Goal: Transaction & Acquisition: Purchase product/service

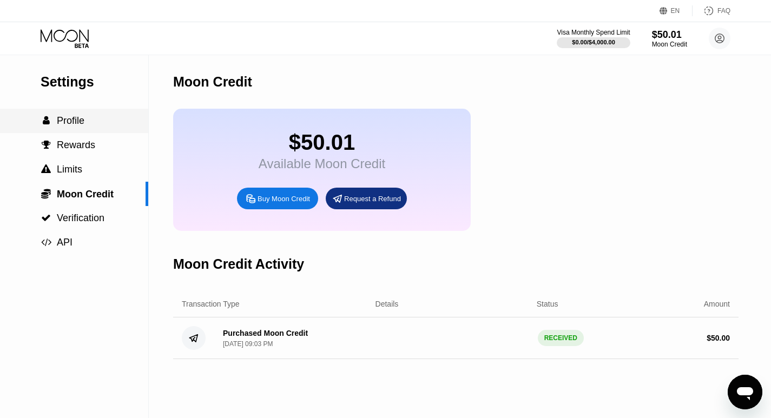
click at [69, 126] on span "Profile" at bounding box center [71, 120] width 28 height 11
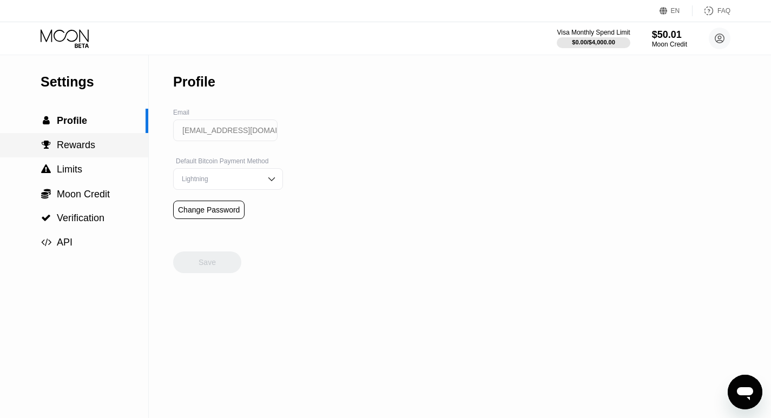
click at [74, 146] on span "Rewards" at bounding box center [76, 145] width 38 height 11
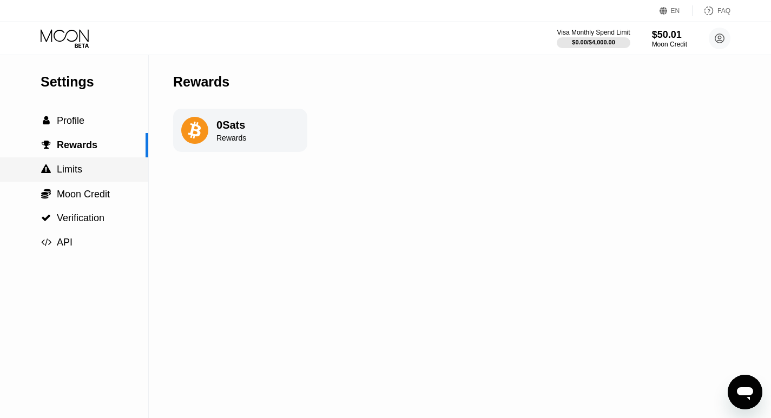
click at [76, 170] on span "Limits" at bounding box center [69, 169] width 25 height 11
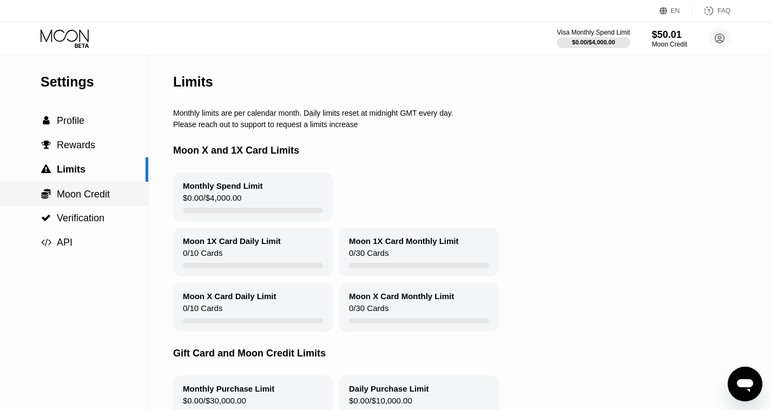
click at [84, 200] on span "Moon Credit" at bounding box center [83, 194] width 53 height 11
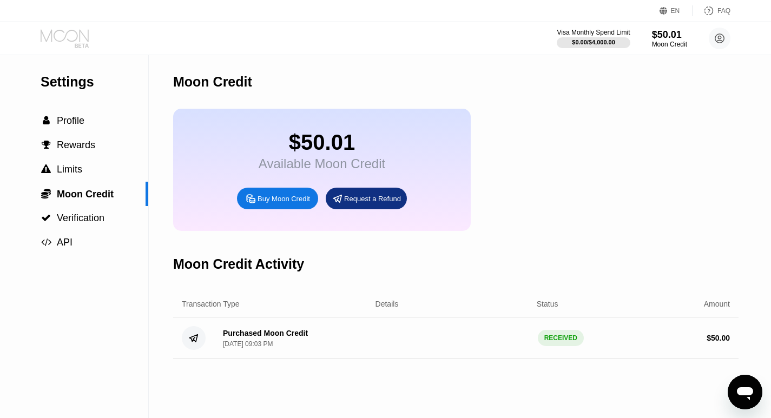
click at [68, 34] on icon at bounding box center [66, 38] width 50 height 19
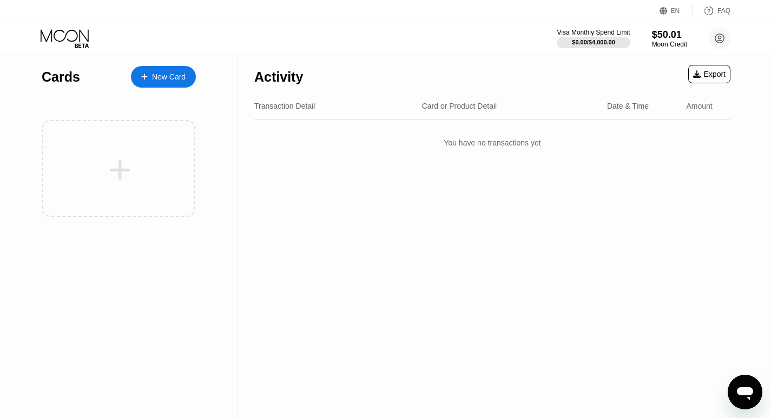
click at [161, 78] on div "New Card" at bounding box center [169, 76] width 34 height 9
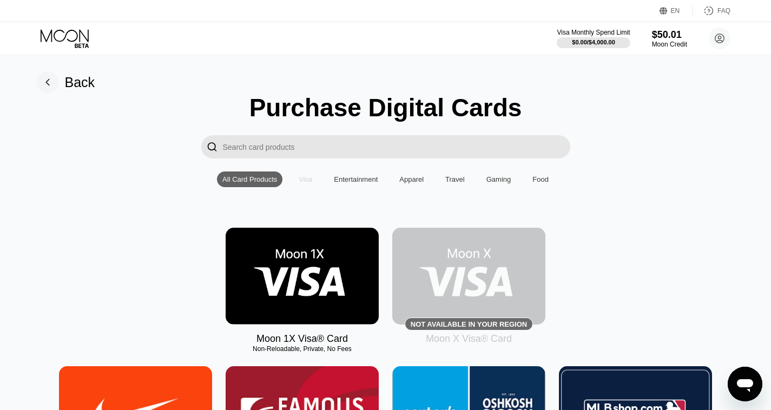
click at [305, 183] on div "Visa" at bounding box center [306, 179] width 14 height 8
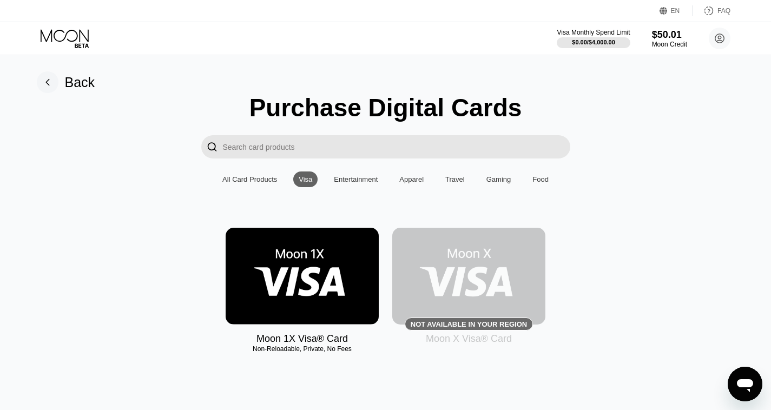
click at [305, 183] on div "Visa" at bounding box center [306, 179] width 14 height 8
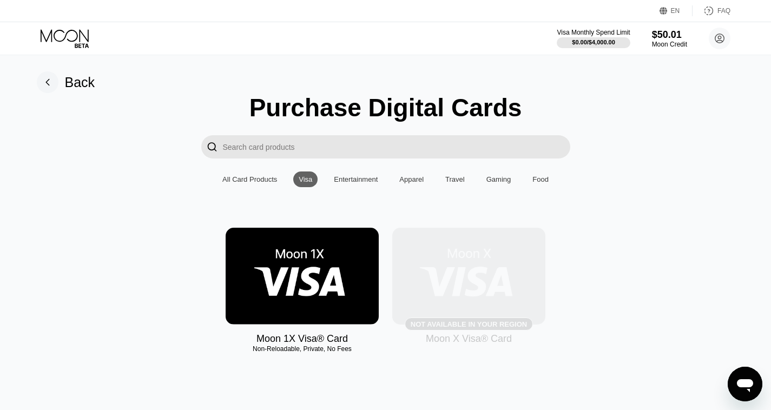
click at [474, 328] on div "Not available in your region" at bounding box center [469, 324] width 116 height 8
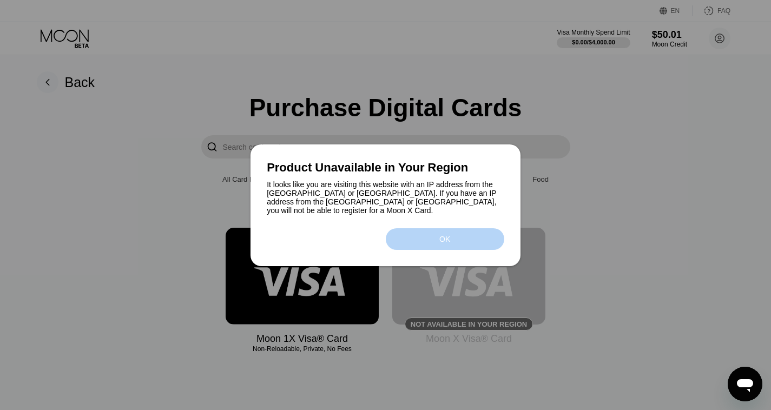
click at [435, 234] on div "OK" at bounding box center [445, 239] width 118 height 22
